Goal: Check status: Check status

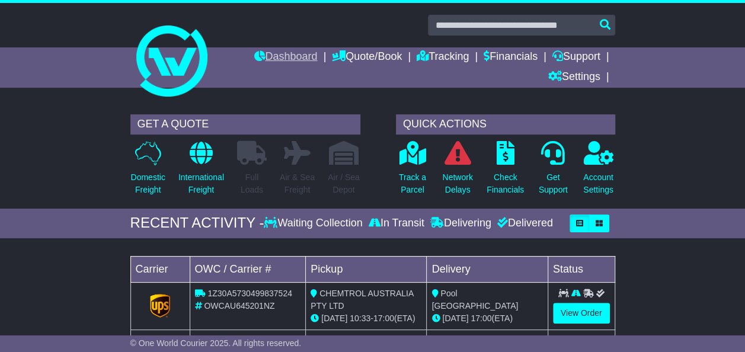
click at [290, 56] on link "Dashboard" at bounding box center [285, 57] width 63 height 20
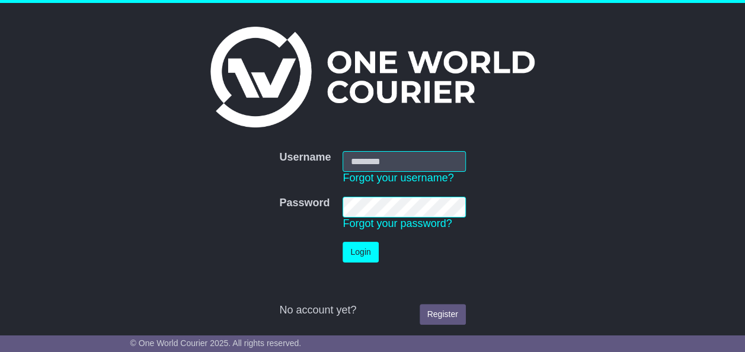
type input "**********"
click at [364, 250] on button "Login" at bounding box center [360, 252] width 36 height 21
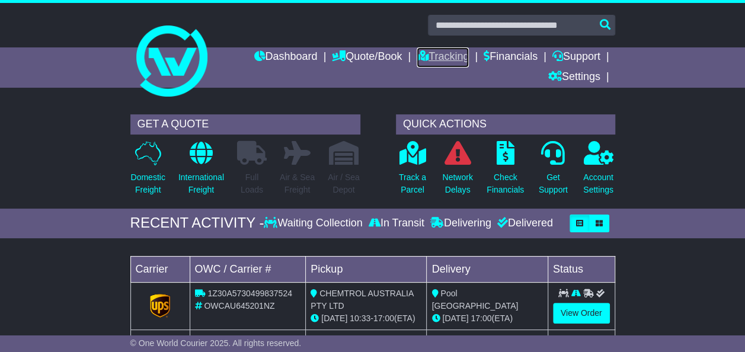
click at [447, 57] on link "Tracking" at bounding box center [442, 57] width 52 height 20
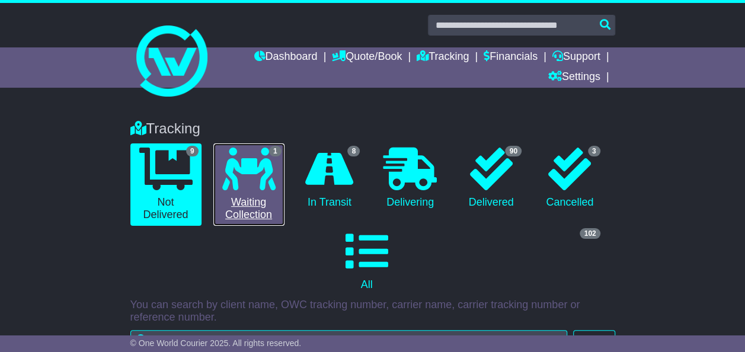
click at [243, 178] on icon at bounding box center [248, 168] width 53 height 43
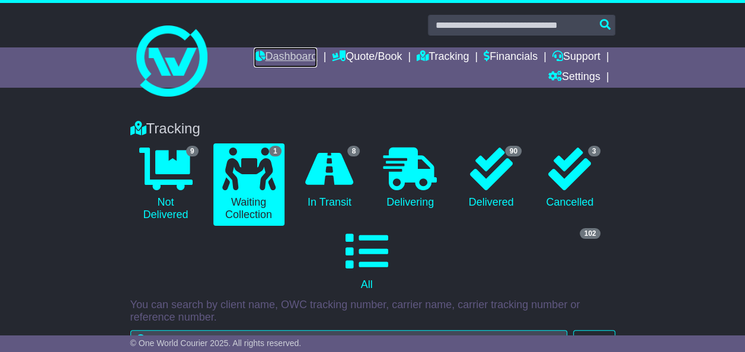
click at [284, 65] on link "Dashboard" at bounding box center [285, 57] width 63 height 20
